Goal: Information Seeking & Learning: Check status

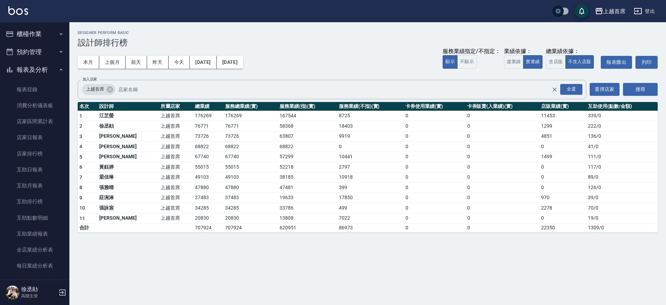
scroll to position [217, 0]
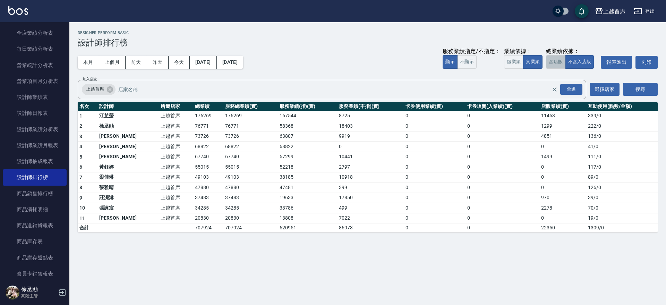
click at [556, 65] on button "含店販" at bounding box center [555, 62] width 19 height 14
click at [113, 57] on button "上個月" at bounding box center [112, 62] width 26 height 13
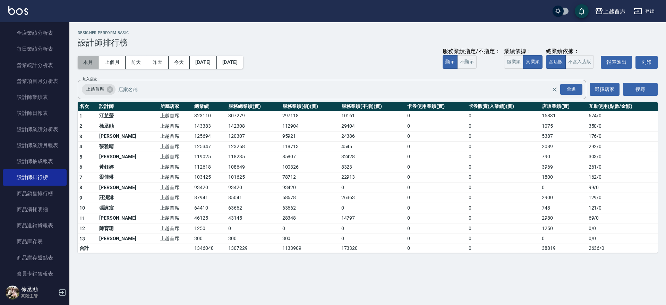
click at [87, 59] on button "本月" at bounding box center [88, 62] width 21 height 13
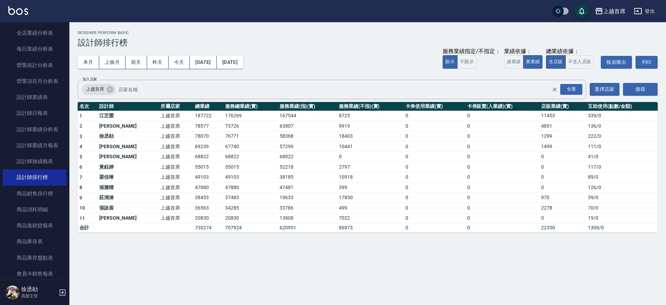
drag, startPoint x: 114, startPoint y: 62, endPoint x: 149, endPoint y: 141, distance: 85.5
click at [149, 141] on div "上越首席 [DATE] - [DATE] 設計師排行榜 列印時間： [DATE][PHONE_NUMBER]:04 Designer Perform Basi…" at bounding box center [367, 131] width 596 height 218
click at [159, 139] on td "上越首席" at bounding box center [176, 136] width 34 height 10
drag, startPoint x: 83, startPoint y: 114, endPoint x: 596, endPoint y: 239, distance: 527.9
click at [596, 239] on div "上越首席 [DATE] - [DATE] 設計師排行榜 列印時間： [DATE][PHONE_NUMBER]:04 Designer Perform Basi…" at bounding box center [367, 131] width 596 height 218
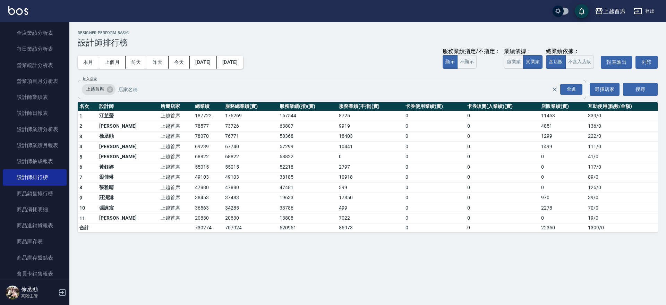
click at [595, 238] on div "上越首席 [DATE] - [DATE] 設計師排行榜 列印時間： [DATE][PHONE_NUMBER]:04 Designer Perform Basi…" at bounding box center [367, 131] width 596 height 218
click at [42, 179] on link "設計師排行榜" at bounding box center [35, 177] width 64 height 16
drag, startPoint x: 79, startPoint y: 110, endPoint x: 235, endPoint y: 166, distance: 165.7
click at [235, 166] on tbody "1 [PERSON_NAME]首席 187722 176269 167544 8725 0 0 11453 339 / 0 2 [PERSON_NAME] 上…" at bounding box center [368, 172] width 580 height 122
click at [193, 153] on td "68822" at bounding box center [208, 156] width 30 height 10
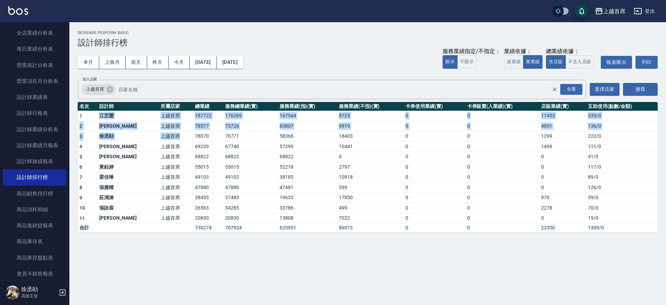
drag, startPoint x: 81, startPoint y: 114, endPoint x: 168, endPoint y: 135, distance: 89.3
click at [168, 135] on tbody "1 [PERSON_NAME]首席 187722 176269 167544 8725 0 0 11453 339 / 0 2 [PERSON_NAME] 上…" at bounding box center [368, 172] width 580 height 122
click at [172, 136] on td "上越首席" at bounding box center [176, 136] width 34 height 10
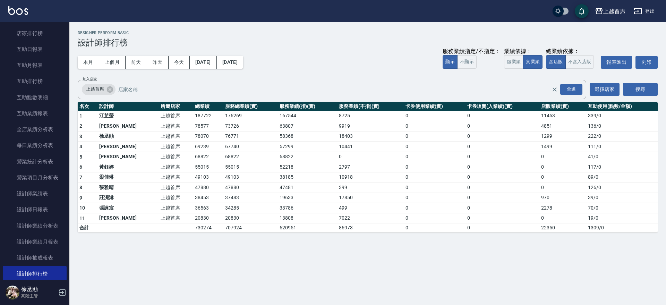
scroll to position [101, 0]
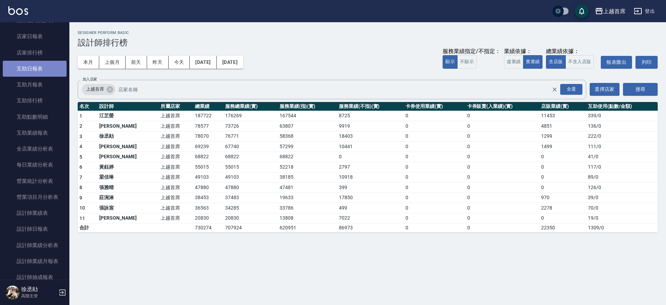
drag, startPoint x: 47, startPoint y: 71, endPoint x: 55, endPoint y: 69, distance: 7.7
click at [47, 71] on link "互助日報表" at bounding box center [35, 69] width 64 height 16
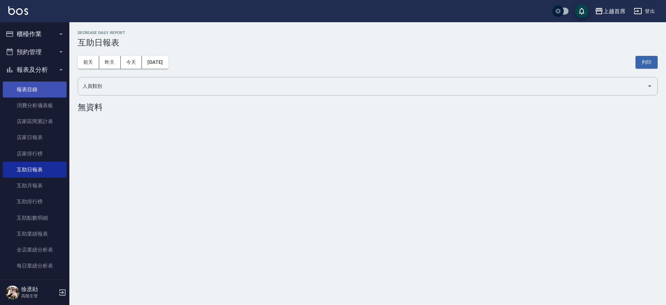
click at [38, 88] on link "報表目錄" at bounding box center [35, 89] width 64 height 16
